Goal: Information Seeking & Learning: Learn about a topic

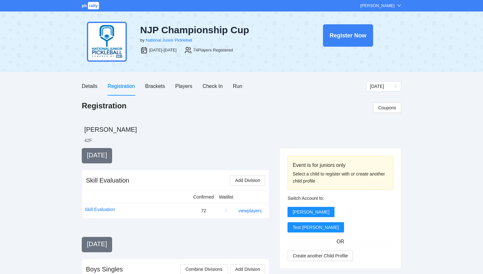
click at [96, 6] on span "rally" at bounding box center [93, 5] width 11 height 7
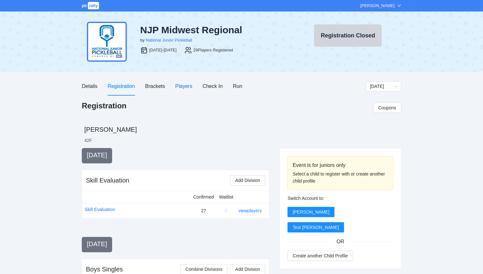
click at [183, 86] on div "Players" at bounding box center [184, 86] width 17 height 8
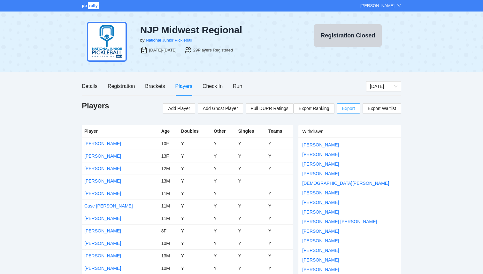
click at [347, 109] on span "Export" at bounding box center [348, 109] width 13 height 10
click at [119, 86] on div "Registration" at bounding box center [121, 86] width 27 height 8
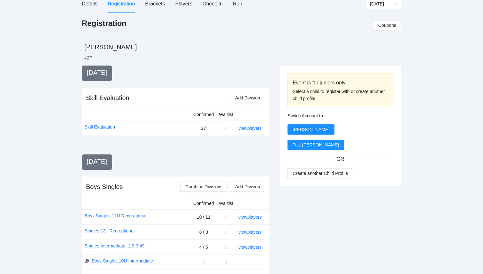
scroll to position [84, 0]
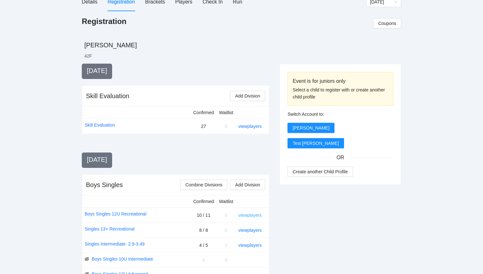
click at [249, 214] on link "view players" at bounding box center [249, 215] width 23 height 5
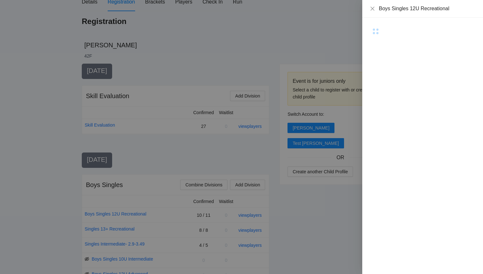
click at [339, 35] on div at bounding box center [241, 137] width 483 height 274
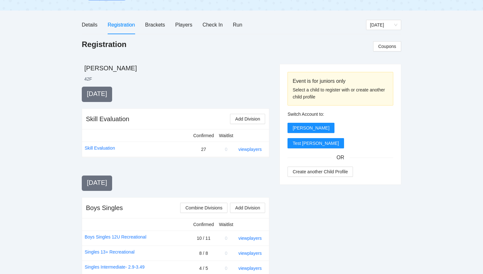
scroll to position [0, 0]
